Goal: Task Accomplishment & Management: Use online tool/utility

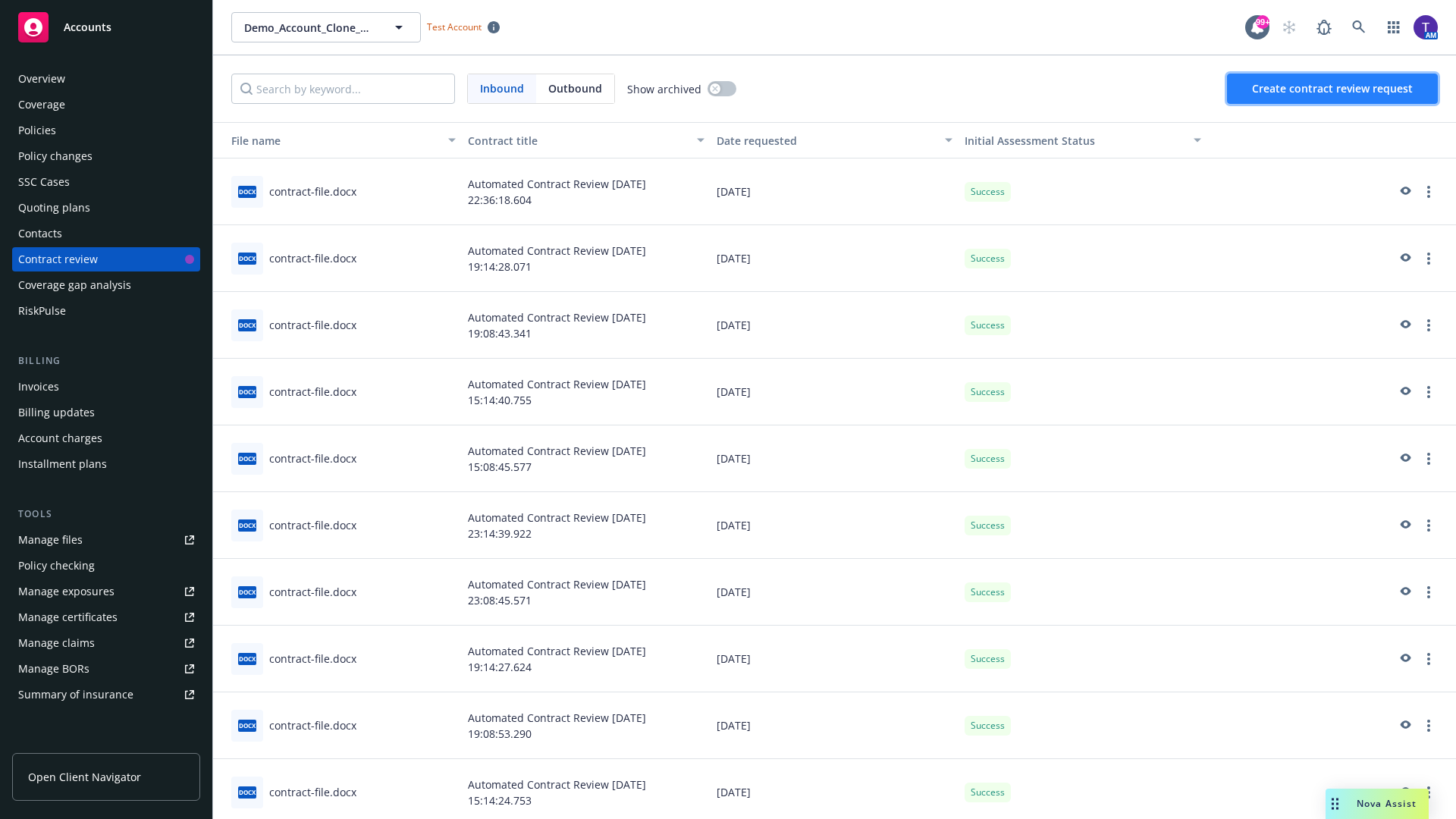
click at [1333, 89] on span "Create contract review request" at bounding box center [1333, 88] width 161 height 14
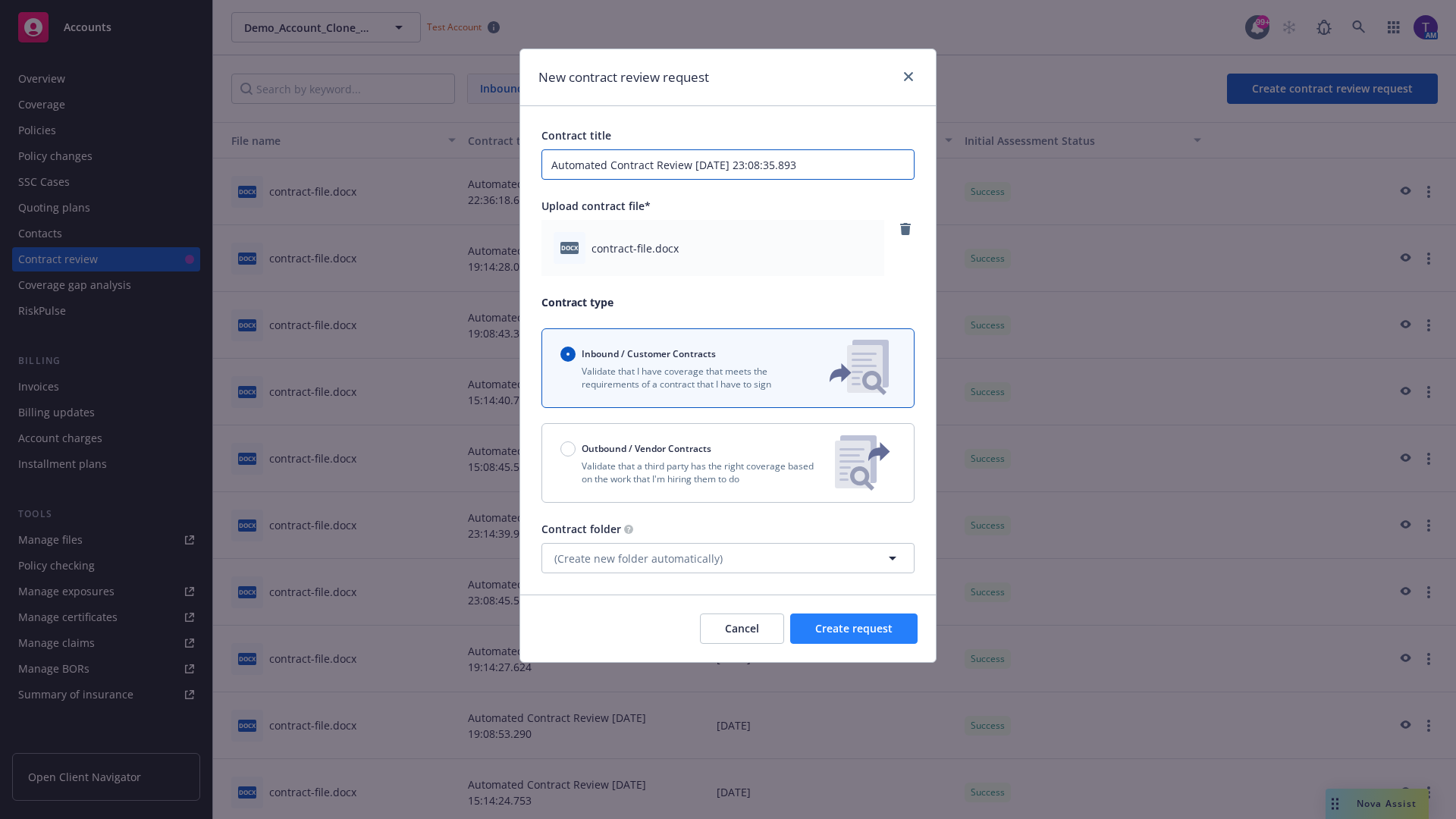
type input "Automated Contract Review [DATE] 23:08:35.893"
click at [854, 628] on span "Create request" at bounding box center [854, 628] width 77 height 14
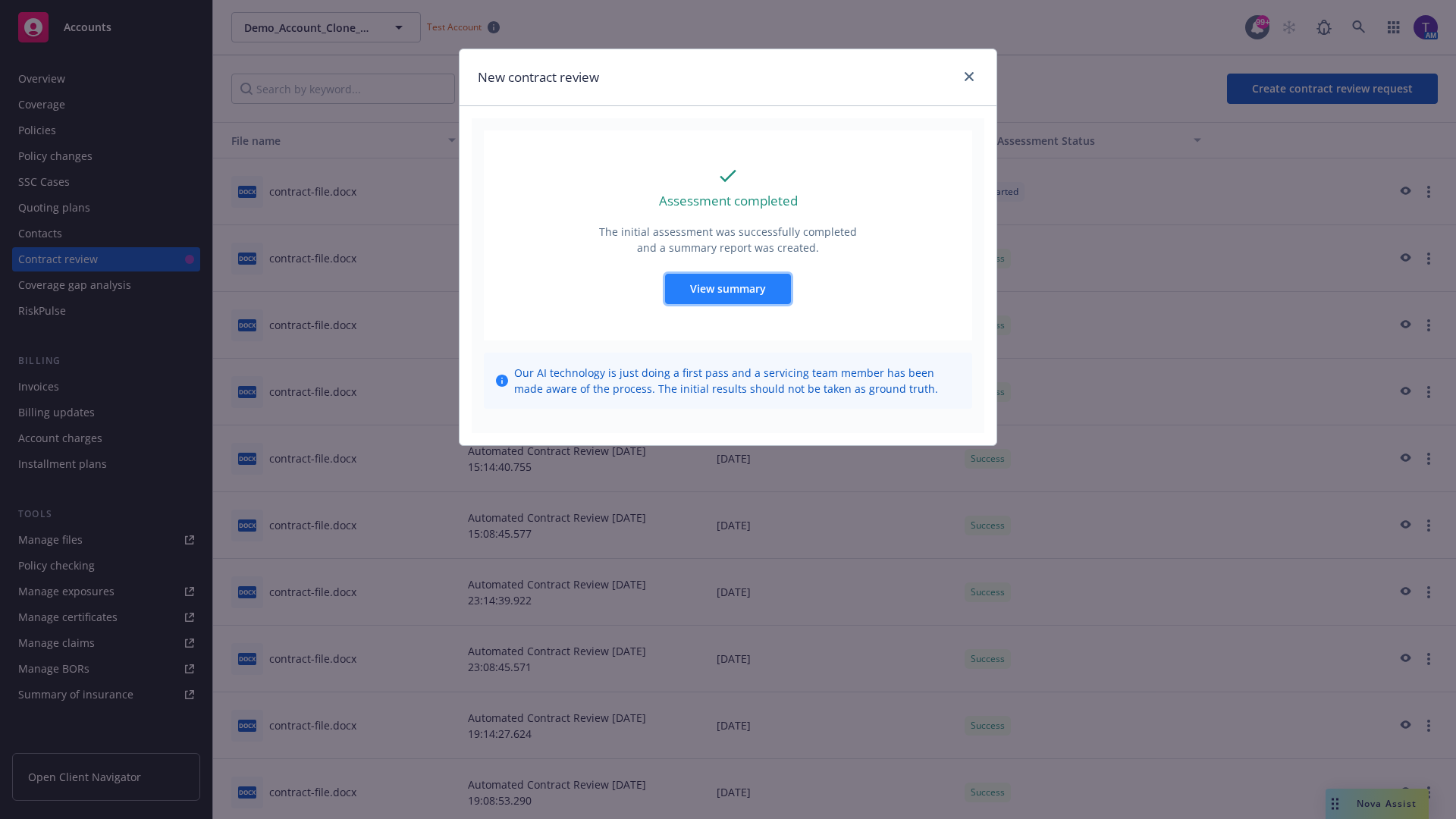
click at [727, 288] on span "View summary" at bounding box center [728, 288] width 76 height 14
